Goal: Task Accomplishment & Management: Manage account settings

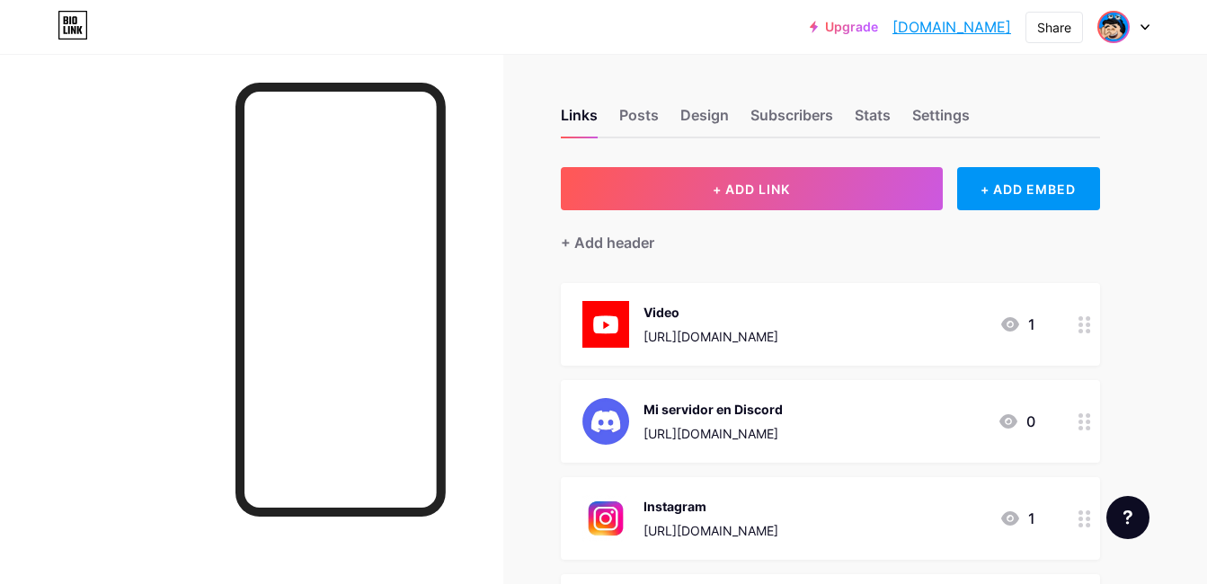
click at [1121, 25] on img at bounding box center [1113, 27] width 29 height 29
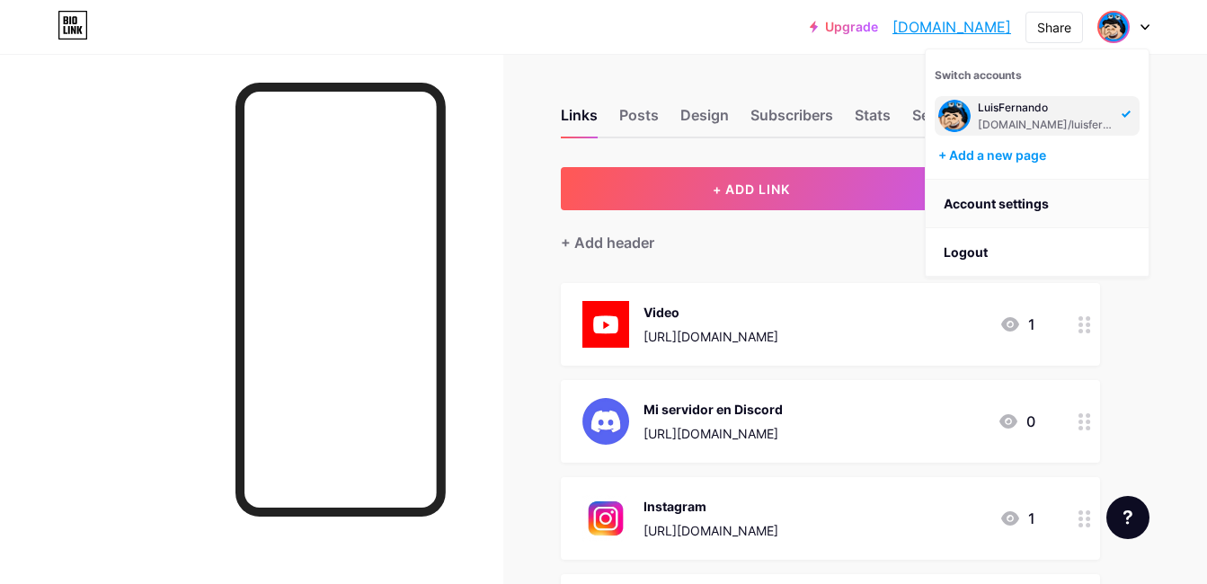
click at [1101, 187] on link "Account settings" at bounding box center [1037, 204] width 223 height 49
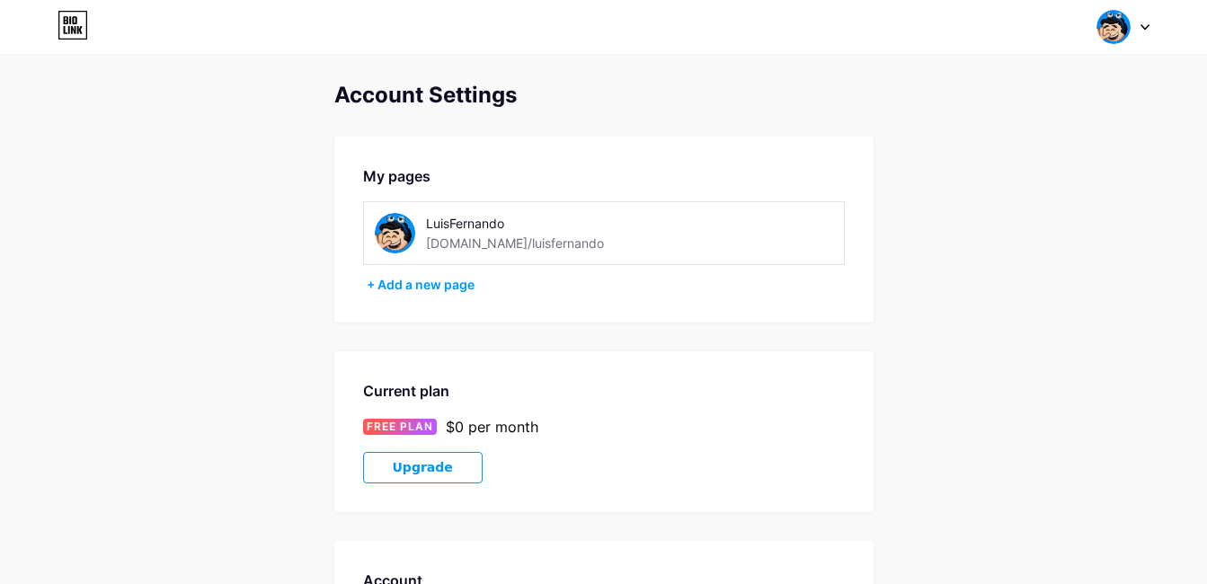
click at [396, 234] on img at bounding box center [395, 233] width 40 height 40
click at [1107, 22] on img at bounding box center [1113, 27] width 34 height 34
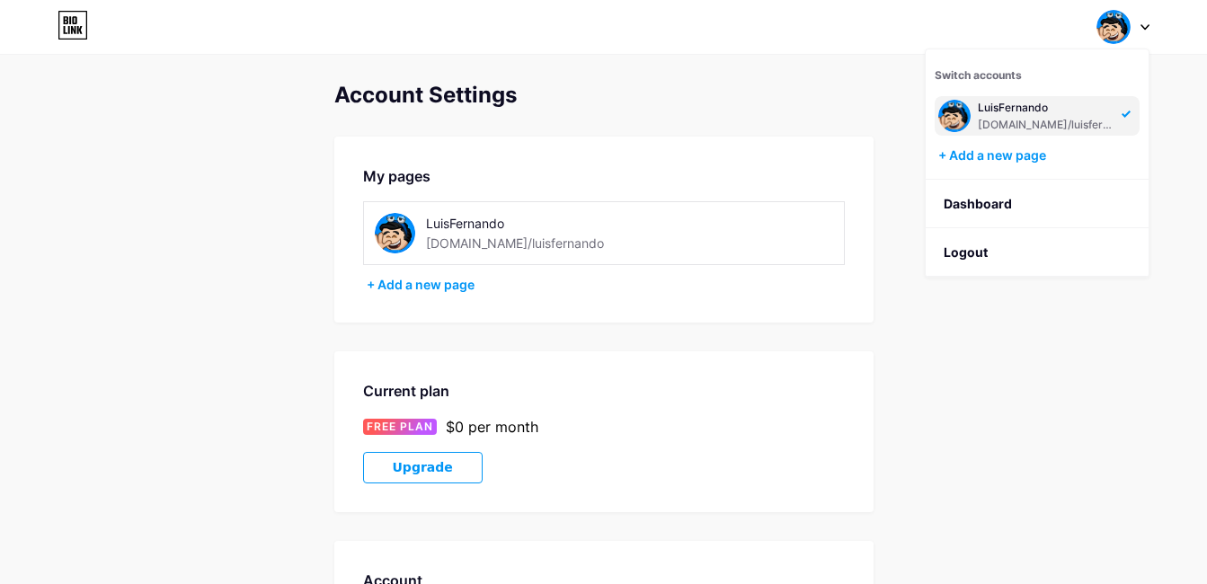
click at [1146, 30] on icon at bounding box center [1144, 27] width 9 height 6
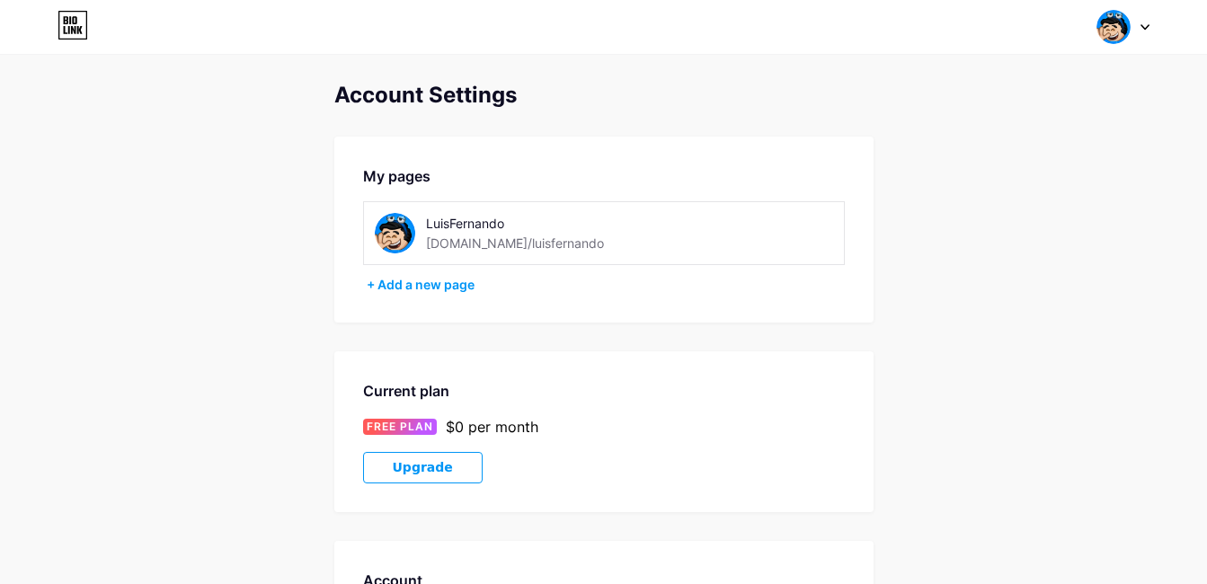
click at [1146, 30] on icon at bounding box center [1144, 27] width 9 height 6
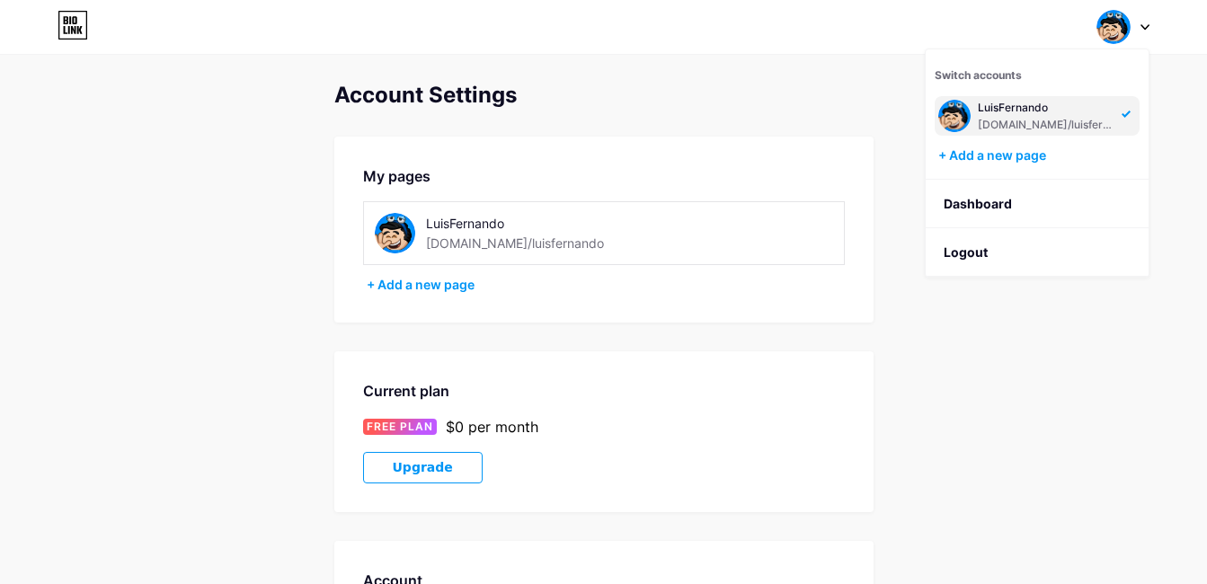
click at [1146, 30] on icon at bounding box center [1144, 27] width 9 height 6
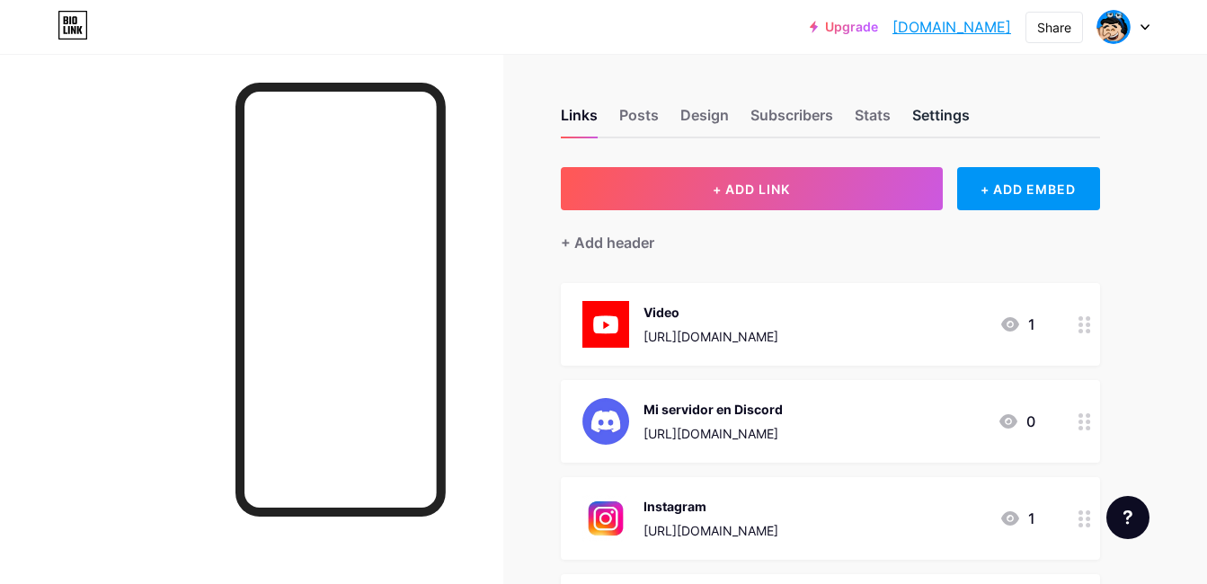
click at [938, 104] on div "Settings" at bounding box center [941, 120] width 58 height 32
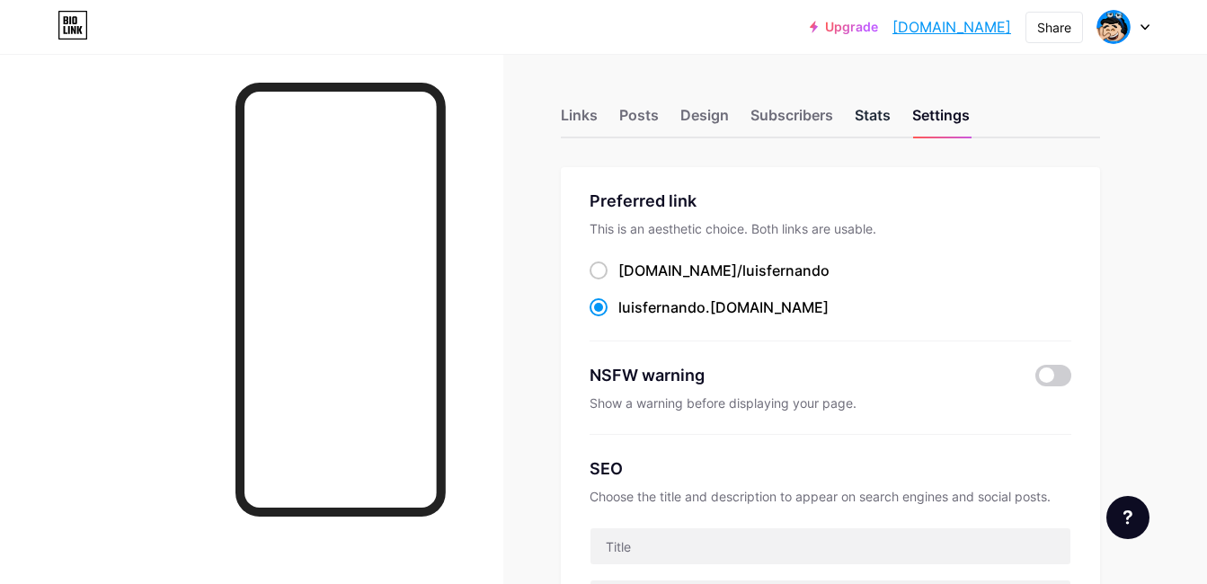
click at [890, 108] on div "Stats" at bounding box center [873, 120] width 36 height 32
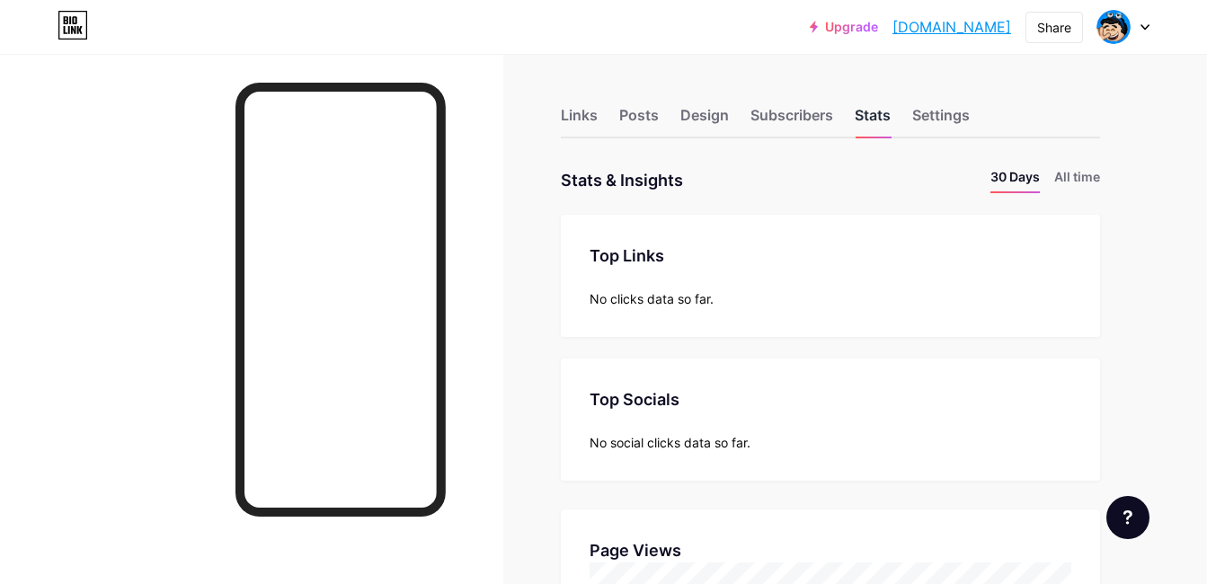
scroll to position [584, 1207]
click at [790, 123] on div "Subscribers" at bounding box center [791, 120] width 83 height 32
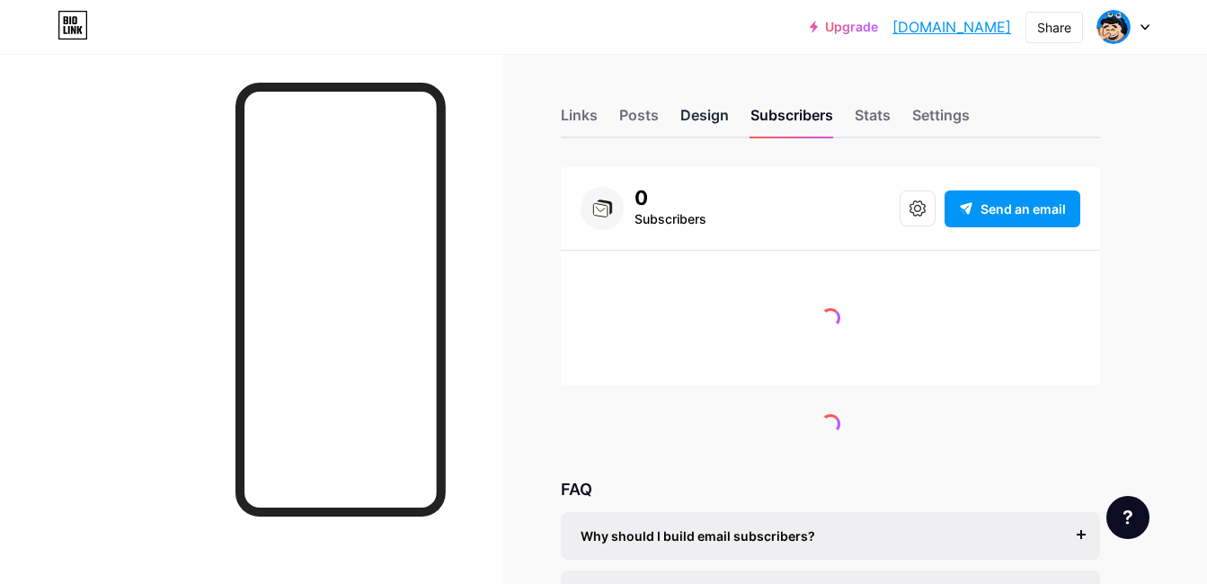
click at [696, 122] on div "Design" at bounding box center [704, 120] width 49 height 32
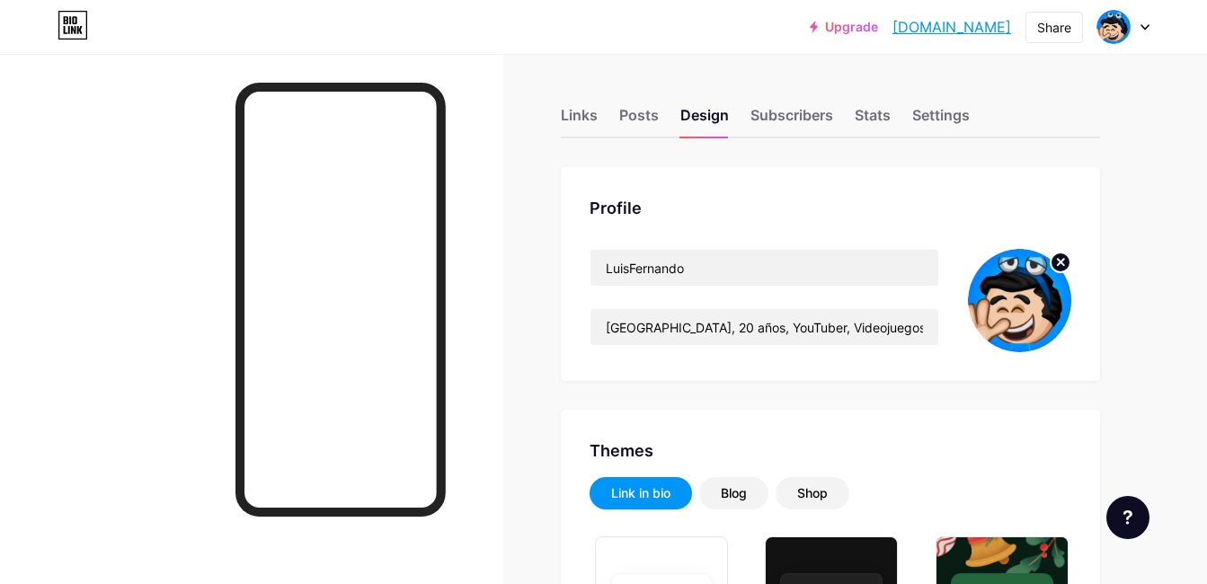
type input "#000000"
type input "#ffffff"
click at [1062, 262] on icon at bounding box center [1061, 262] width 6 height 6
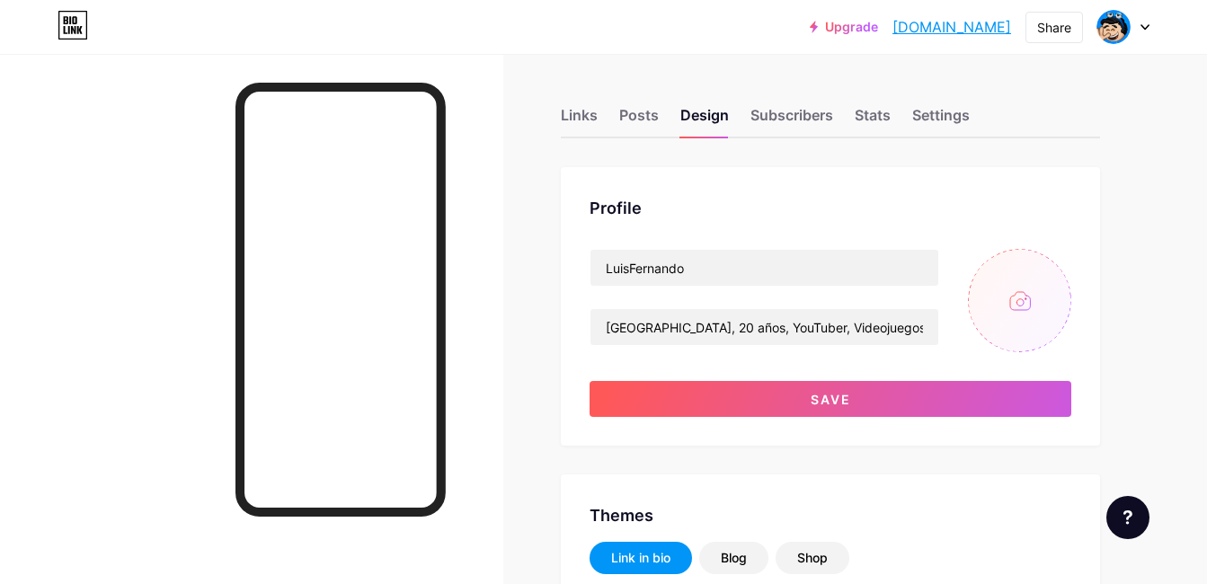
click at [1024, 323] on input "file" at bounding box center [1019, 300] width 103 height 103
type input "C:\fakepath\Proyecto nuevo (7).png"
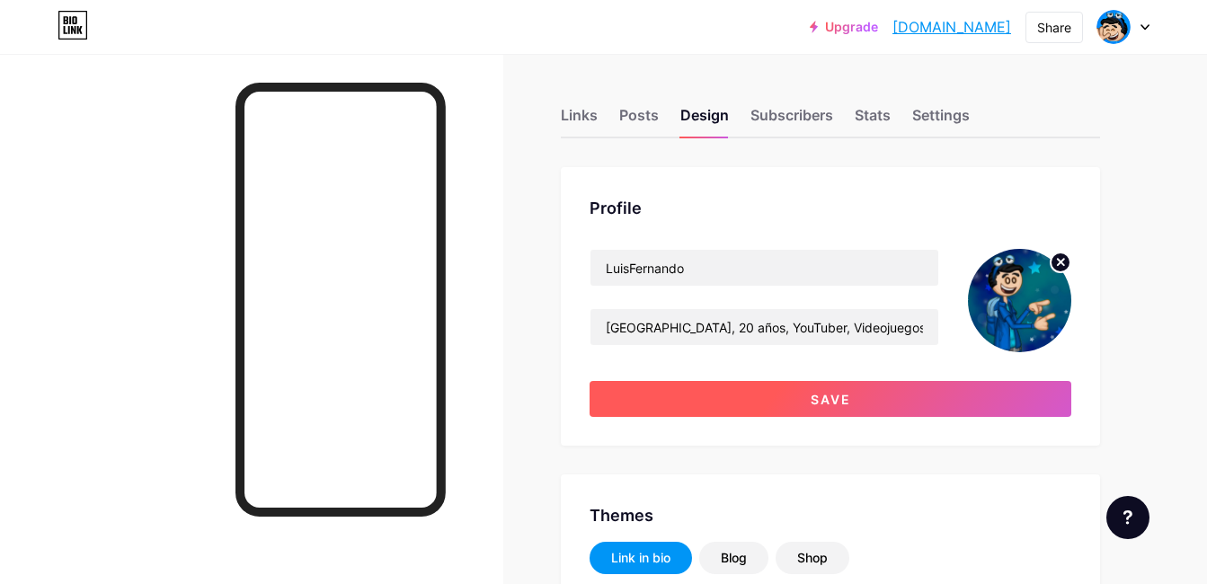
click at [855, 401] on button "Save" at bounding box center [831, 399] width 482 height 36
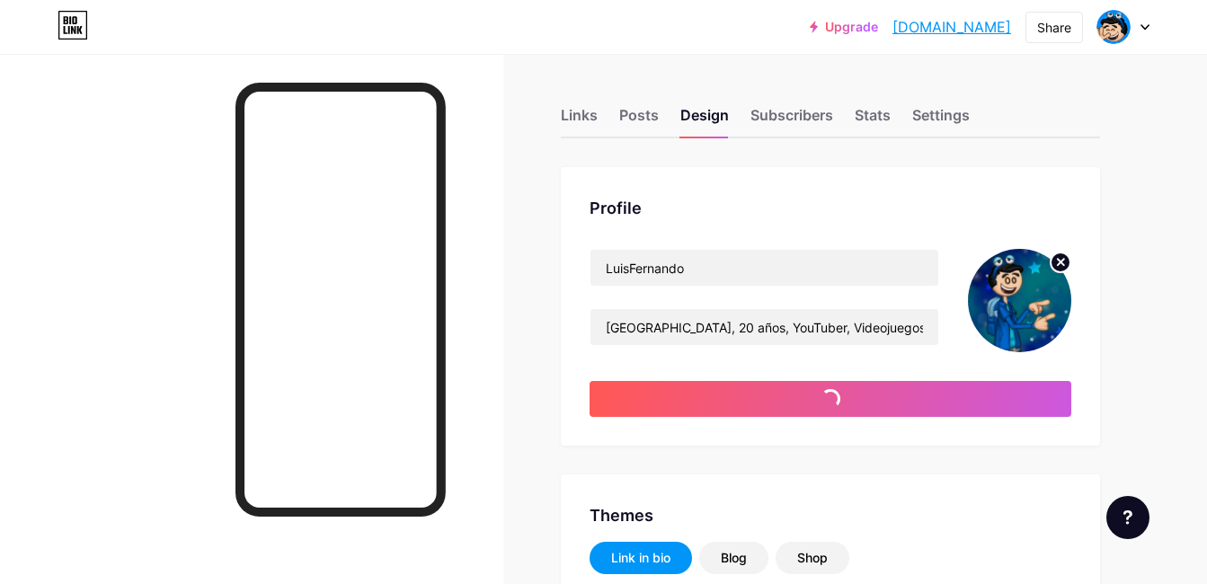
type input "#000000"
type input "#ffffff"
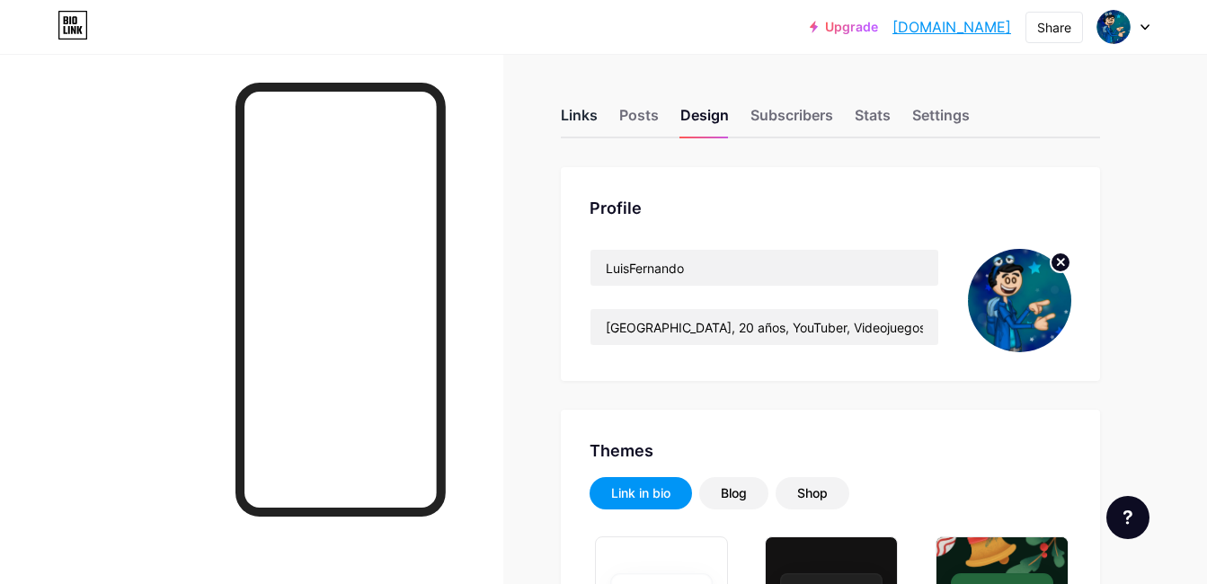
click at [565, 105] on div "Links" at bounding box center [579, 120] width 37 height 32
